Goal: Task Accomplishment & Management: Manage account settings

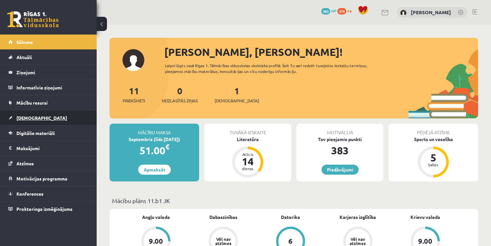
click at [64, 117] on link "[DEMOGRAPHIC_DATA]" at bounding box center [48, 117] width 80 height 15
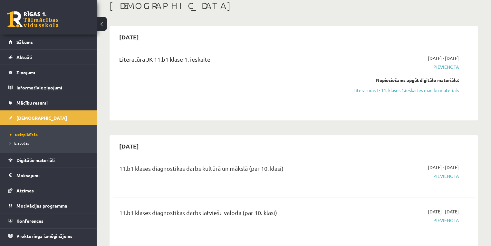
scroll to position [52, 0]
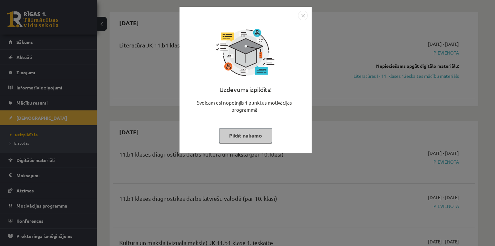
click at [303, 14] on img "Close" at bounding box center [303, 16] width 10 height 10
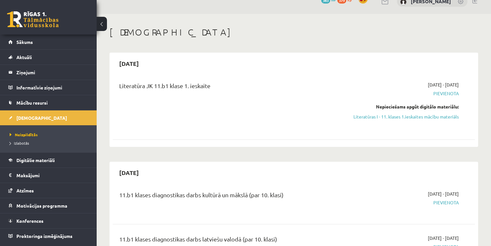
scroll to position [0, 0]
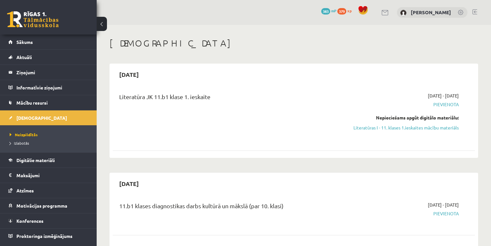
click at [473, 14] on div at bounding box center [475, 12] width 5 height 6
click at [473, 12] on link at bounding box center [475, 11] width 5 height 5
